Goal: Task Accomplishment & Management: Manage account settings

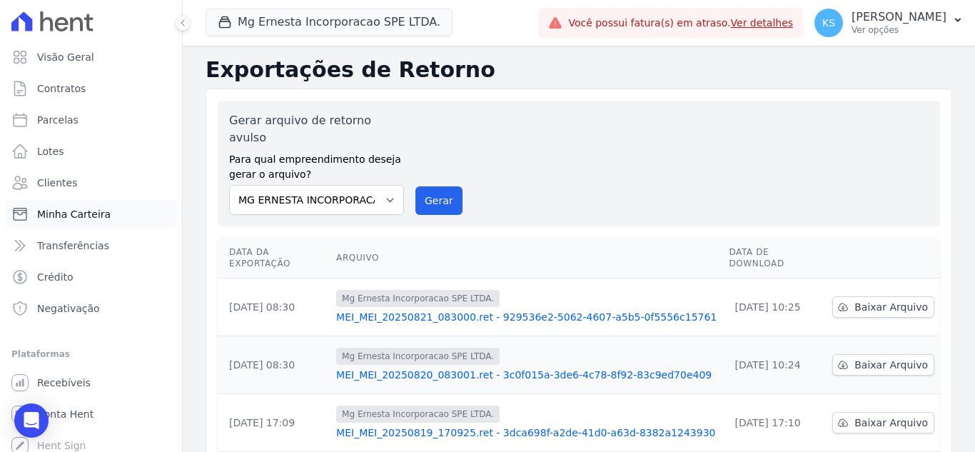
click at [56, 210] on span "Minha Carteira" at bounding box center [73, 214] width 73 height 14
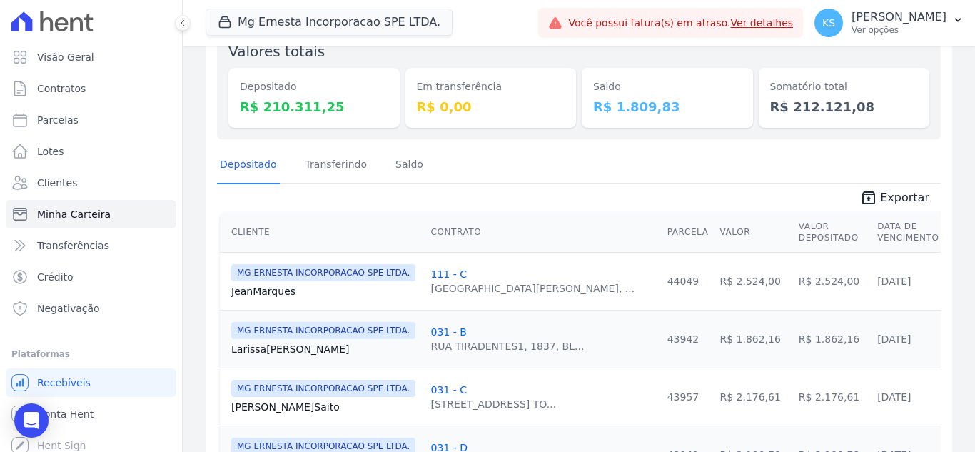
scroll to position [143, 0]
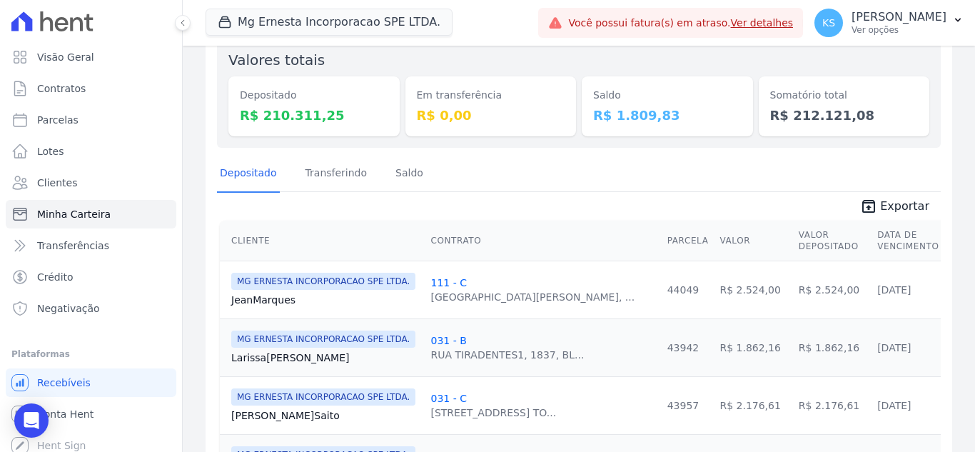
click at [260, 241] on th "Cliente" at bounding box center [322, 240] width 205 height 41
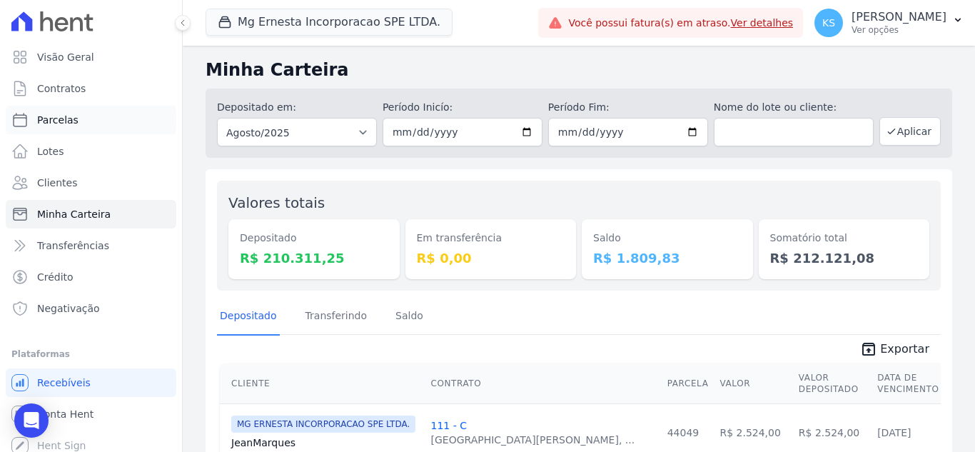
click at [69, 123] on span "Parcelas" at bounding box center [57, 120] width 41 height 14
select select
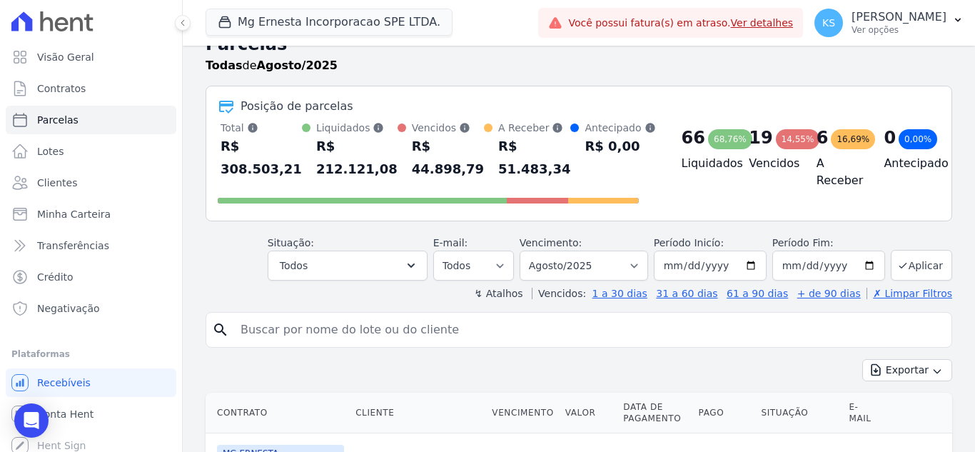
scroll to position [71, 0]
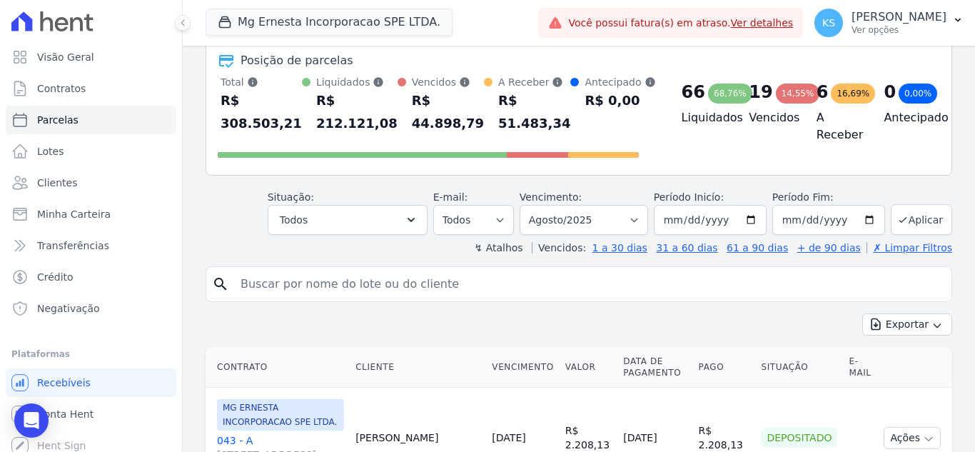
click at [287, 278] on input "search" at bounding box center [589, 284] width 714 height 29
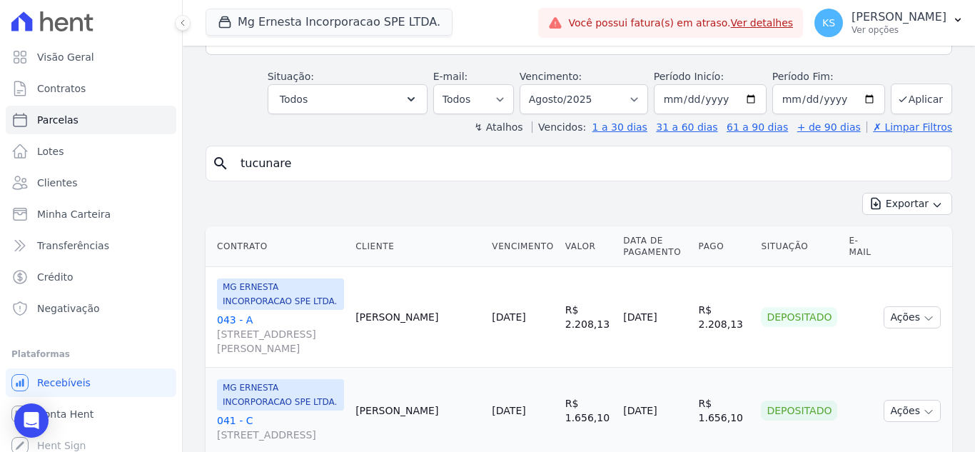
scroll to position [214, 0]
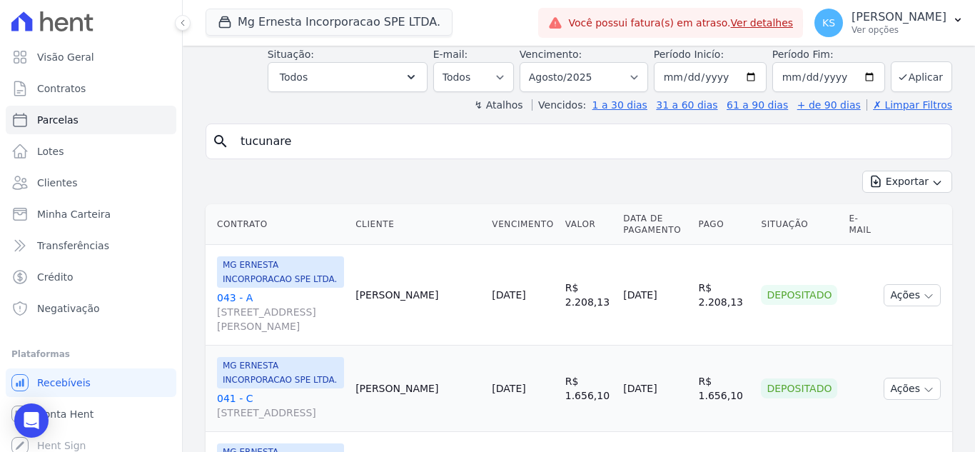
type input "tucunare"
drag, startPoint x: 218, startPoint y: 145, endPoint x: 325, endPoint y: 151, distance: 107.2
click at [220, 145] on icon "search" at bounding box center [220, 141] width 17 height 17
click at [328, 150] on input "tucunare" at bounding box center [589, 141] width 714 height 29
select select
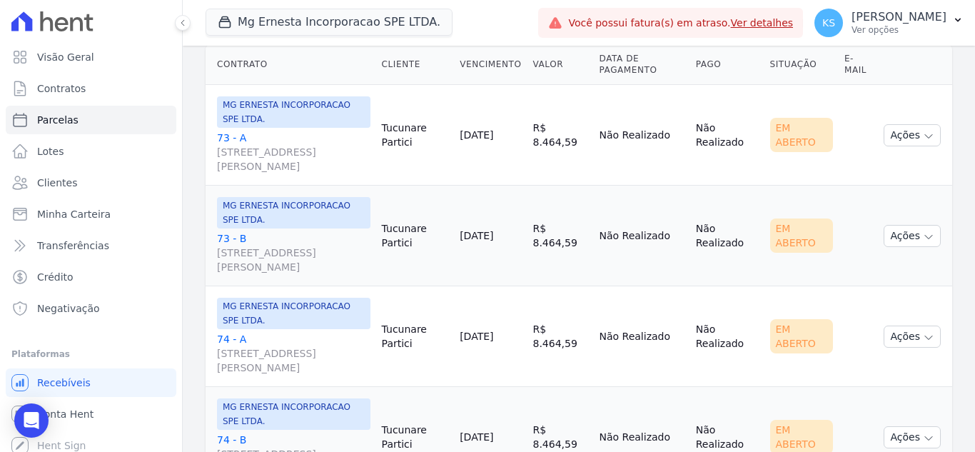
scroll to position [214, 0]
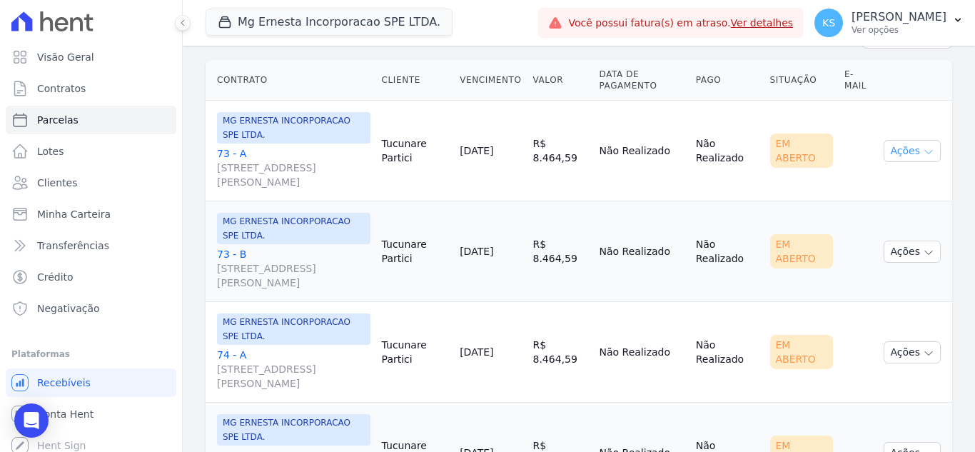
click at [908, 149] on button "Ações" at bounding box center [911, 151] width 57 height 22
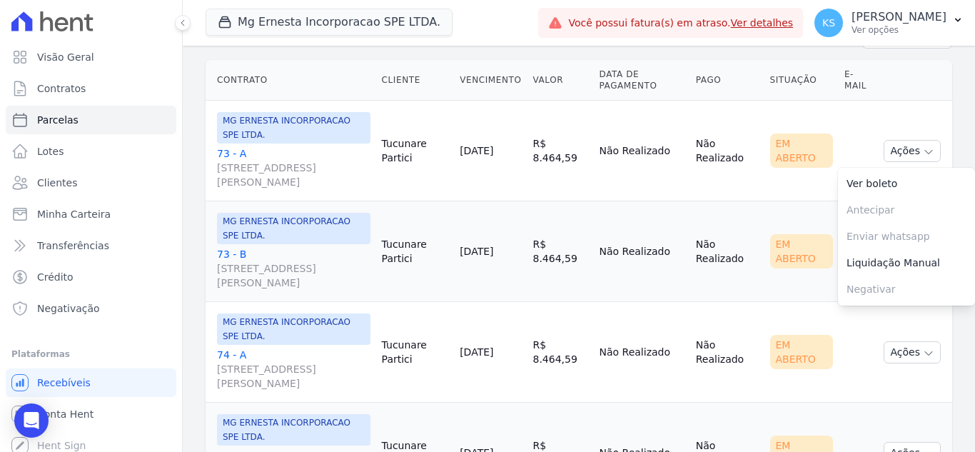
click at [696, 182] on td "Não Realizado" at bounding box center [727, 151] width 74 height 101
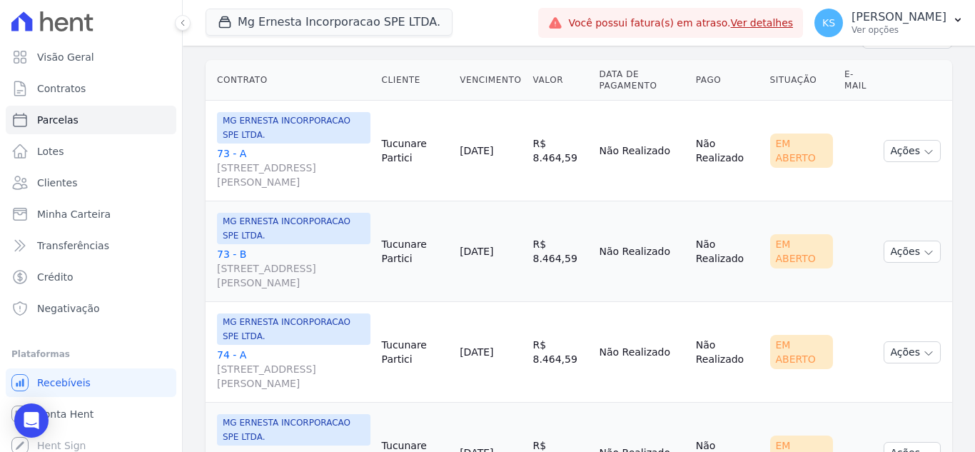
click at [235, 150] on link "73 - A [STREET_ADDRESS]" at bounding box center [293, 167] width 153 height 43
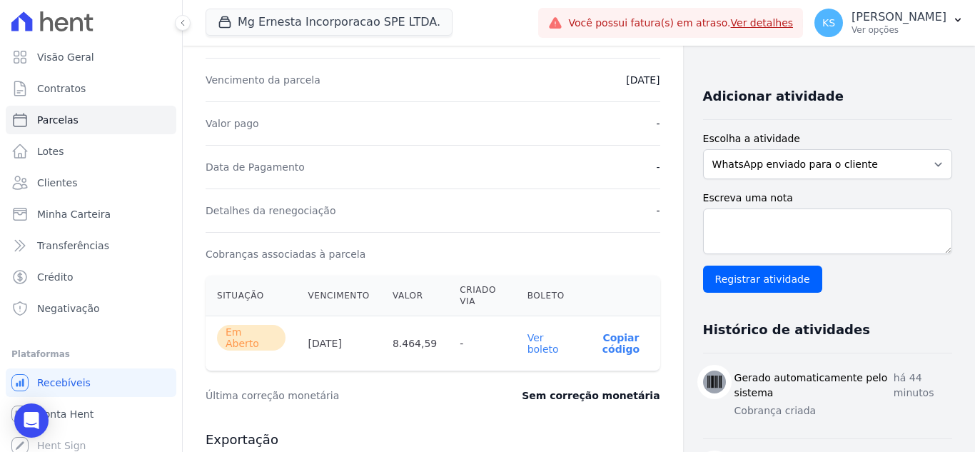
scroll to position [428, 0]
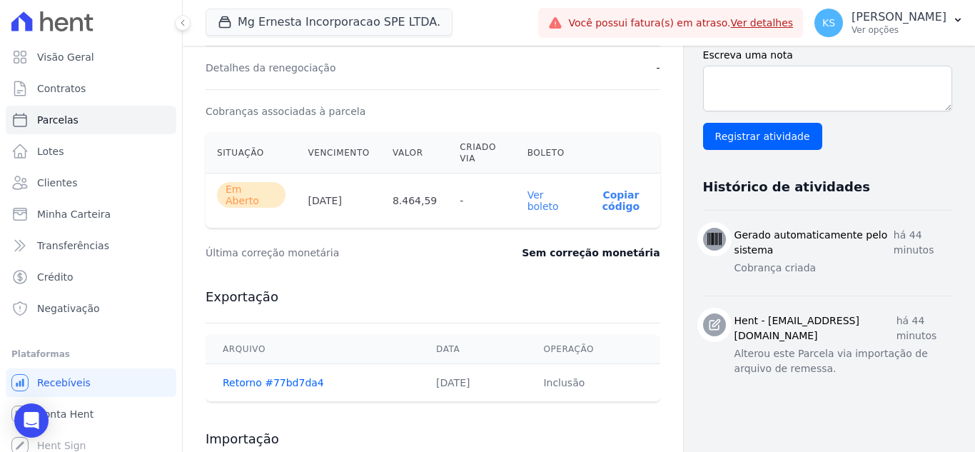
click at [532, 195] on link "Ver boleto" at bounding box center [542, 200] width 31 height 23
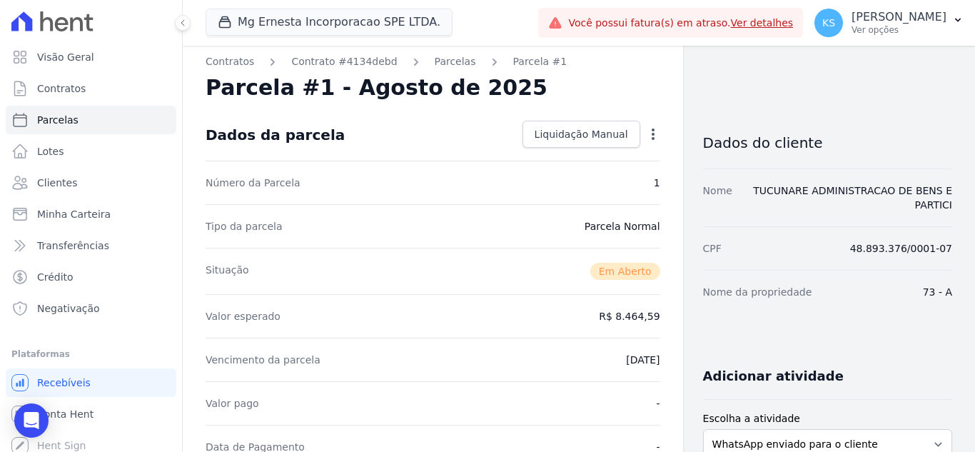
scroll to position [0, 0]
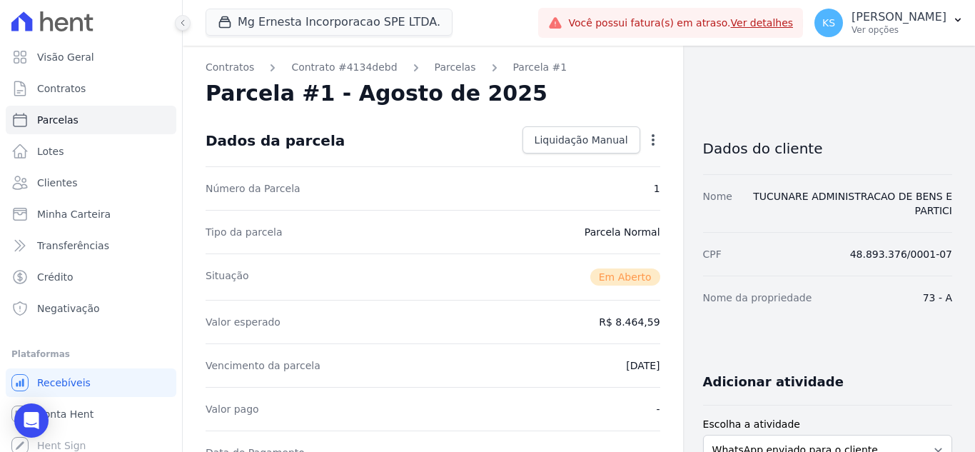
click at [184, 22] on icon at bounding box center [182, 23] width 9 height 9
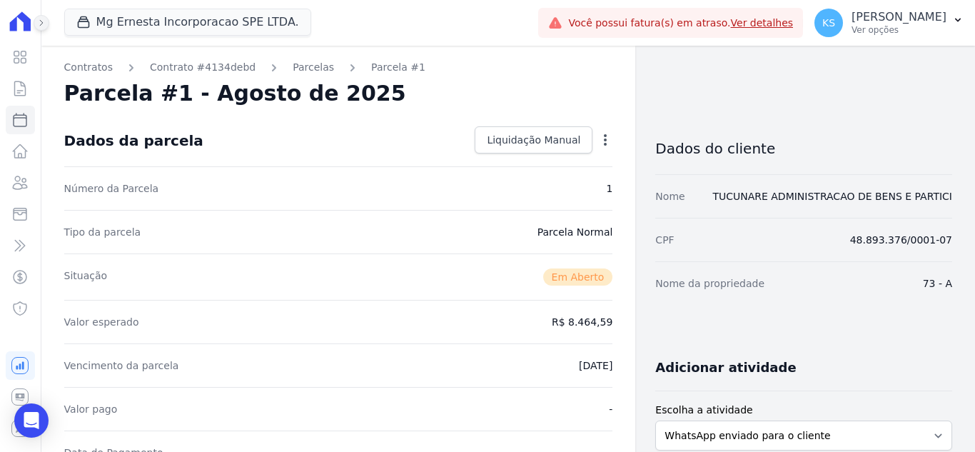
click at [46, 21] on button at bounding box center [42, 23] width 16 height 16
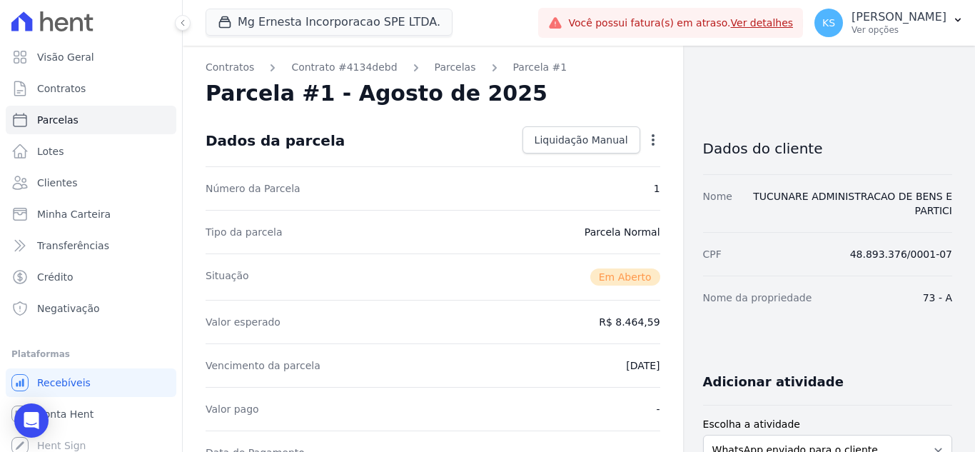
select select
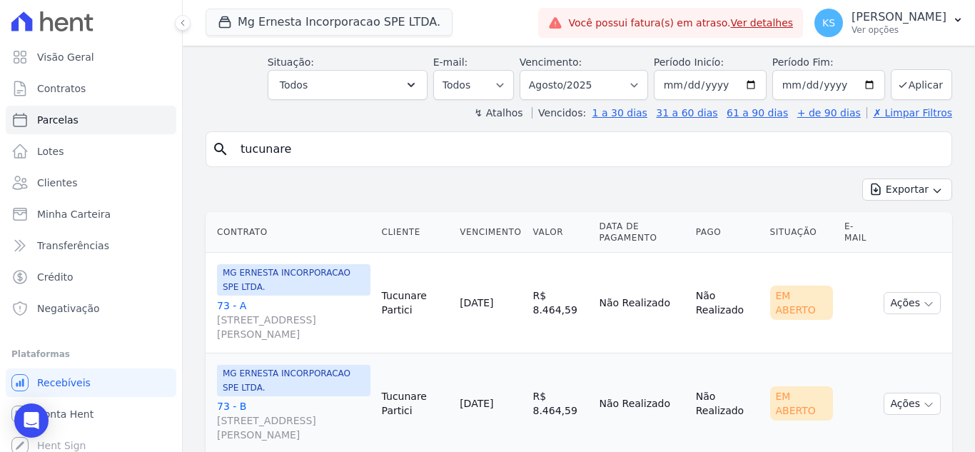
scroll to position [143, 0]
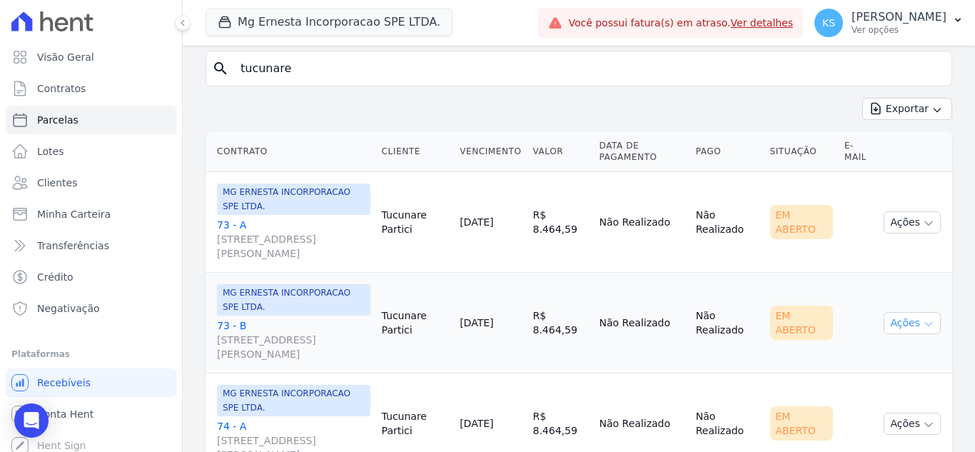
click at [891, 323] on button "Ações" at bounding box center [911, 323] width 57 height 22
click at [854, 354] on link "Ver boleto" at bounding box center [906, 356] width 137 height 26
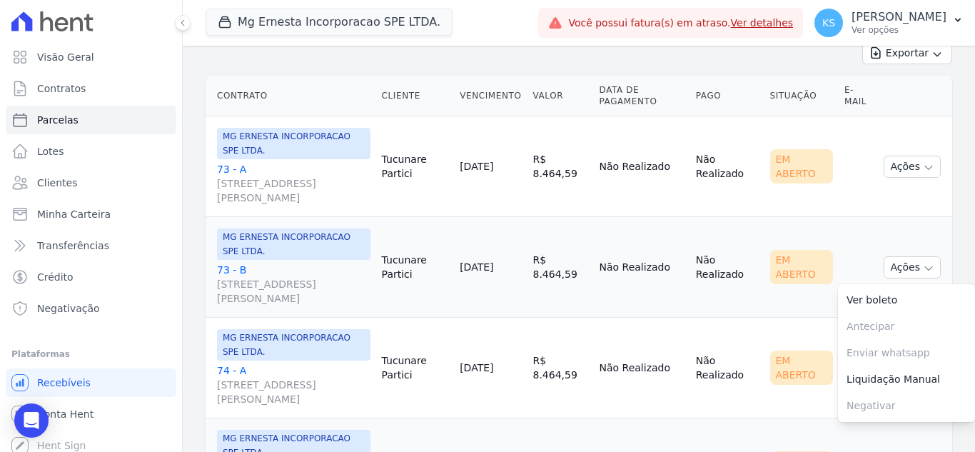
scroll to position [214, 0]
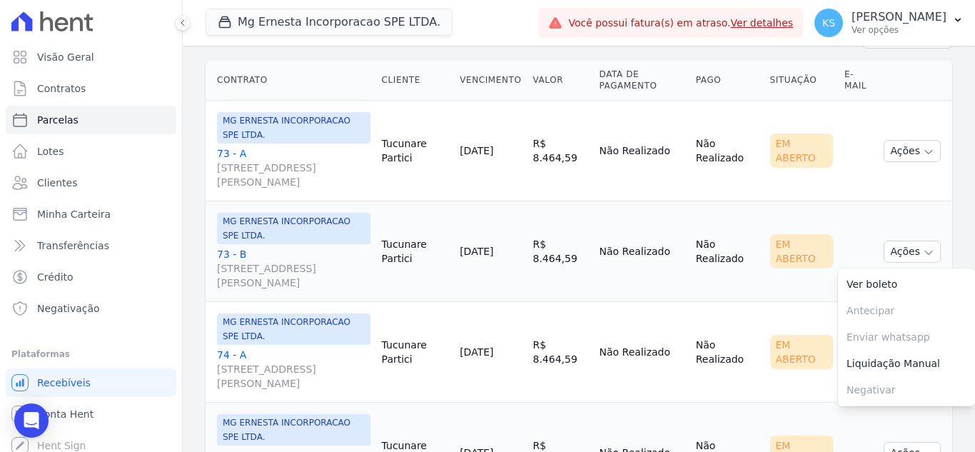
click at [718, 315] on td "Não Realizado" at bounding box center [727, 352] width 74 height 101
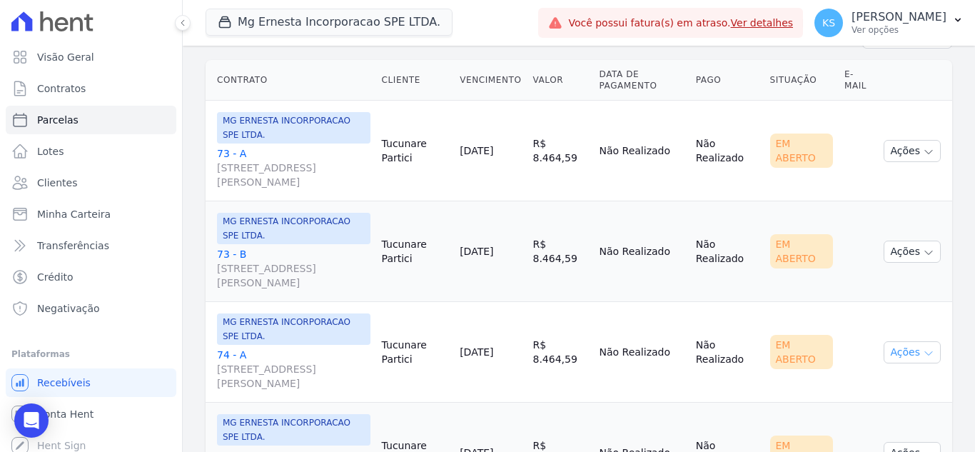
click at [901, 354] on button "Ações" at bounding box center [911, 352] width 57 height 22
click at [872, 384] on link "Ver boleto" at bounding box center [906, 385] width 137 height 26
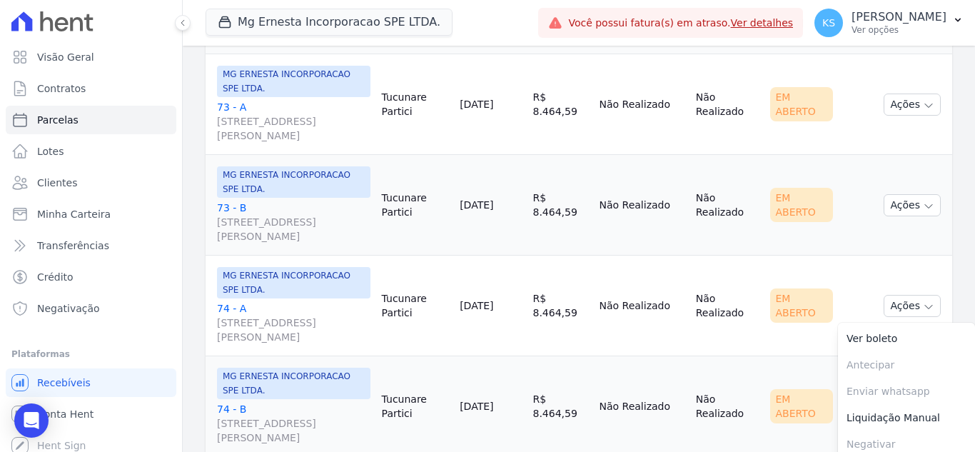
scroll to position [309, 0]
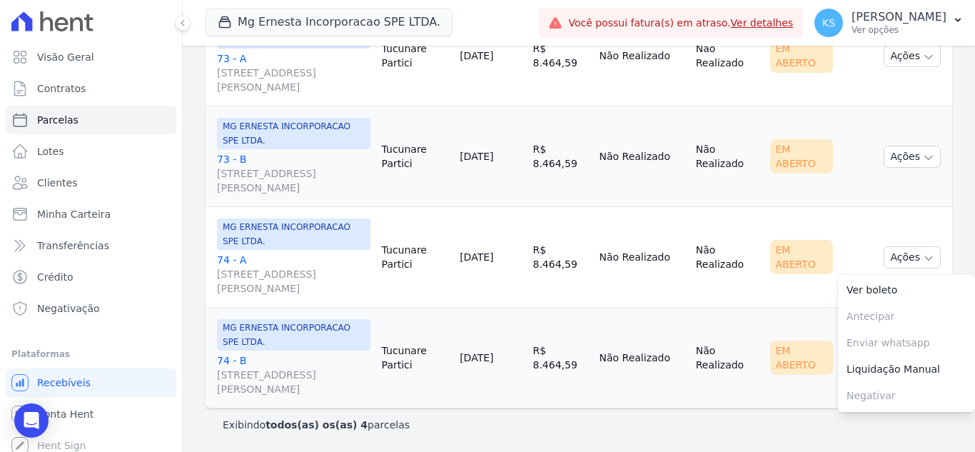
click at [749, 314] on td "Não Realizado" at bounding box center [727, 358] width 74 height 101
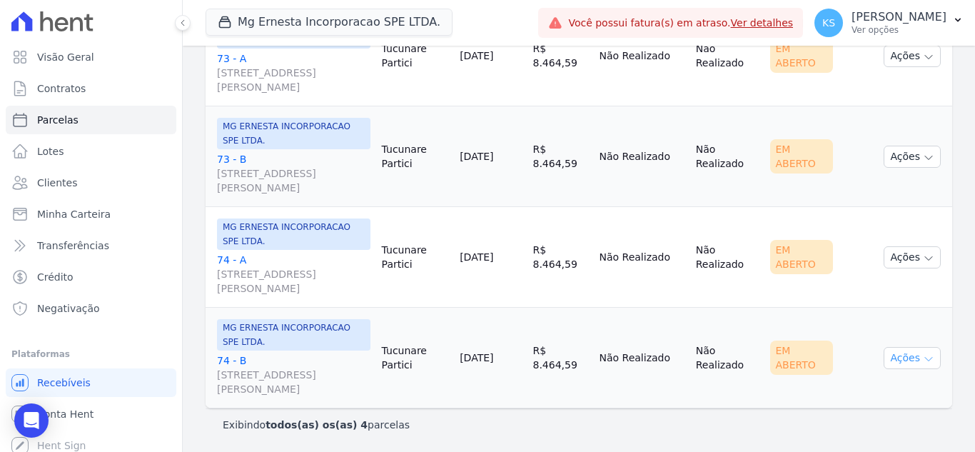
click at [903, 361] on button "Ações" at bounding box center [911, 358] width 57 height 22
click at [869, 385] on link "Ver boleto" at bounding box center [906, 390] width 137 height 26
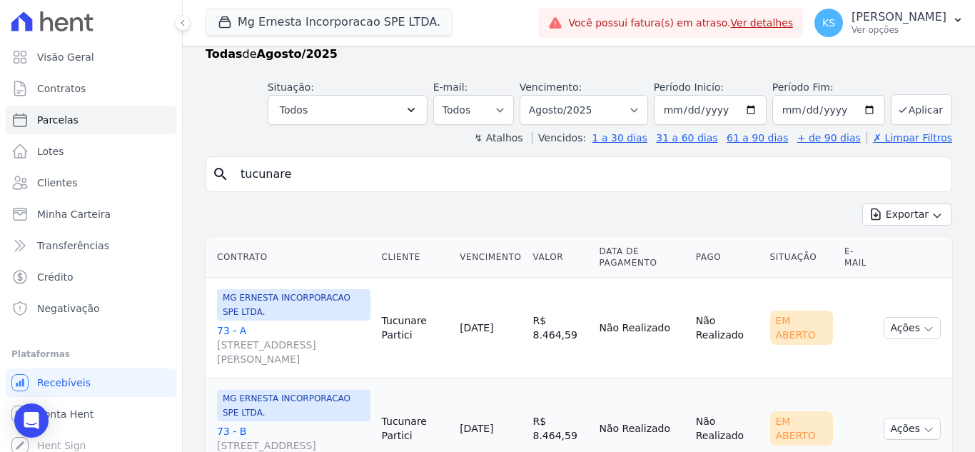
scroll to position [0, 0]
